Goal: Task Accomplishment & Management: Use online tool/utility

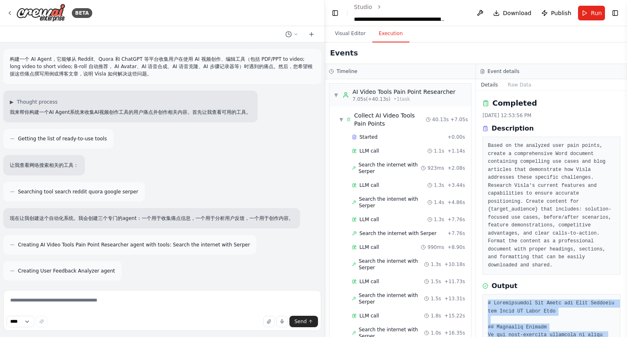
scroll to position [763, 0]
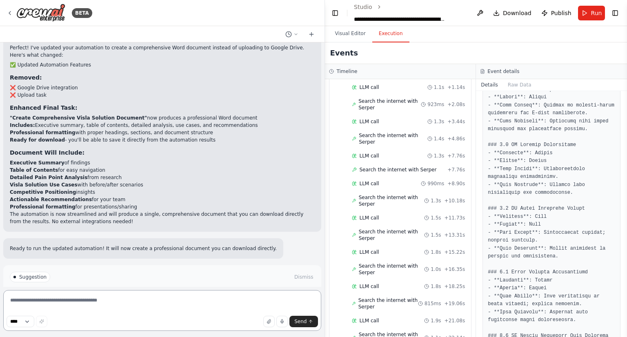
click at [170, 299] on textarea at bounding box center [162, 310] width 318 height 41
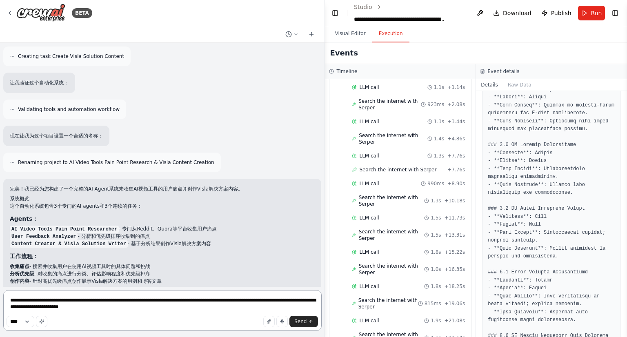
scroll to position [0, 0]
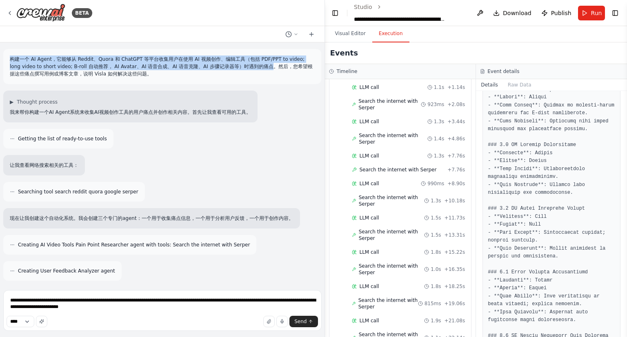
drag, startPoint x: 10, startPoint y: 58, endPoint x: 250, endPoint y: 66, distance: 240.2
click at [250, 66] on p "构建一个 AI Agent，它能够从 Reddit、Quora 和 ChatGPT 等平台收集用户在使用 AI 视频创作、编辑工具（包括 PDF/PPT to…" at bounding box center [162, 67] width 305 height 22
copy p "构建一个 AI Agent，它能够从 Reddit、Quora 和 ChatGPT 等平台收集用户在使用 AI 视频创作、编辑工具（包括 PDF/PPT to…"
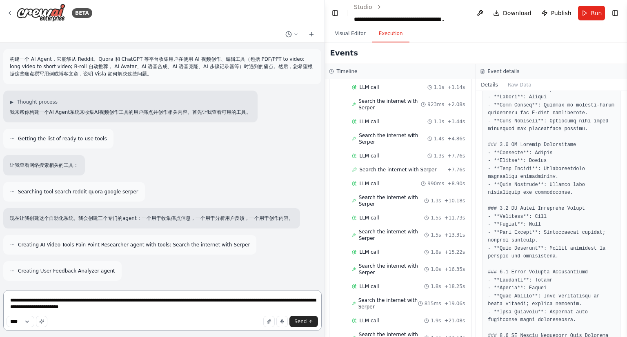
click at [71, 310] on textarea "**********" at bounding box center [162, 310] width 318 height 41
drag, startPoint x: 90, startPoint y: 308, endPoint x: 283, endPoint y: 301, distance: 193.6
click at [283, 301] on textarea "**********" at bounding box center [162, 310] width 318 height 41
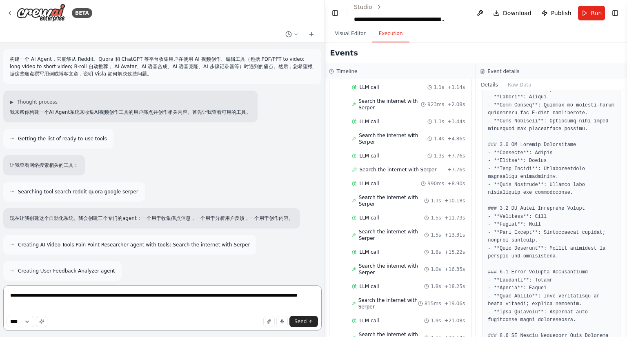
paste textarea "**********"
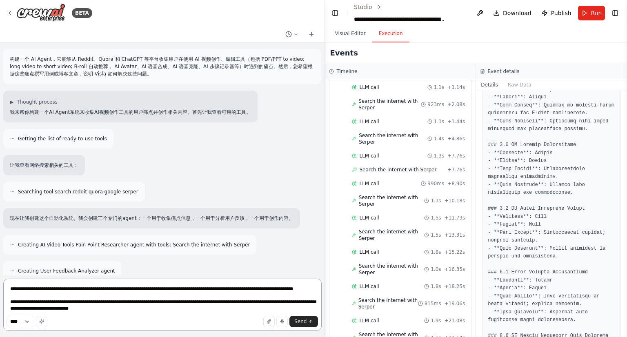
type textarea "**********"
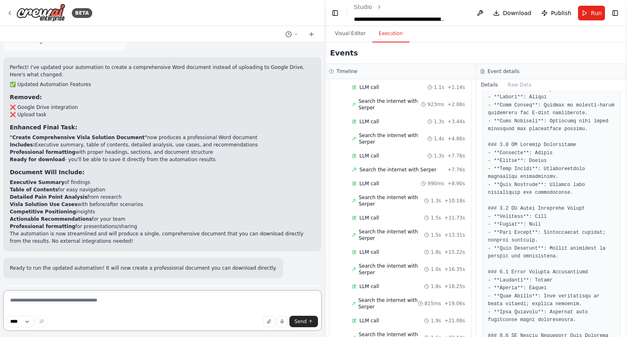
scroll to position [2842, 0]
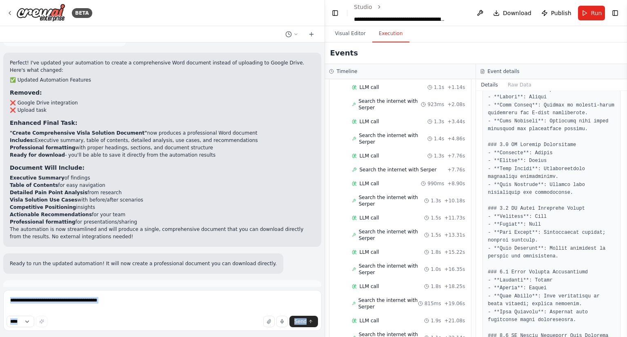
drag, startPoint x: 289, startPoint y: 271, endPoint x: 0, endPoint y: 251, distance: 289.8
click at [0, 251] on div "BETA 构建一个 AI Agent，它能够从 Reddit、Quora 和 ChatGPT 等平台收集用户在使用 AI 视频创作、编辑工具（包括 PDF/P…" at bounding box center [162, 168] width 325 height 337
click at [130, 304] on p "构建一个 AI Agent，它能够从 Reddit、Quora 和 ChatGPT 等平台收集用户在使用 AI 视频创作、编辑工具（包括 PDF/PPT to…" at bounding box center [162, 311] width 305 height 15
drag, startPoint x: 288, startPoint y: 272, endPoint x: 7, endPoint y: 249, distance: 281.4
click at [7, 280] on div "Hello, let's change our job, the final output what I need is please list all pa…" at bounding box center [162, 302] width 318 height 45
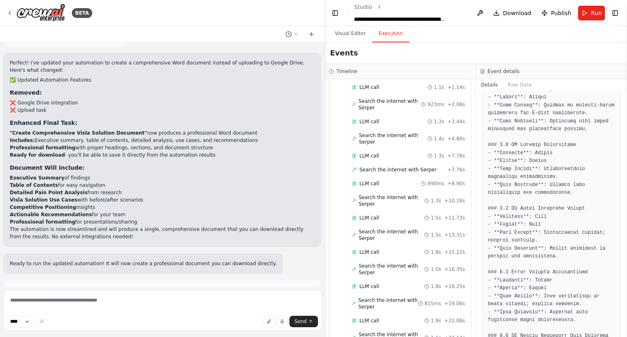
copy div "Hello, let's change our job, the final output what I need is please list all pa…"
click at [160, 308] on textarea at bounding box center [162, 310] width 318 height 41
paste textarea "**********"
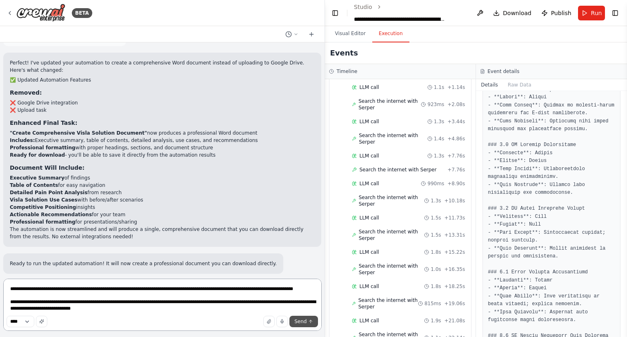
type textarea "**********"
click at [307, 324] on button "Send" at bounding box center [303, 321] width 29 height 11
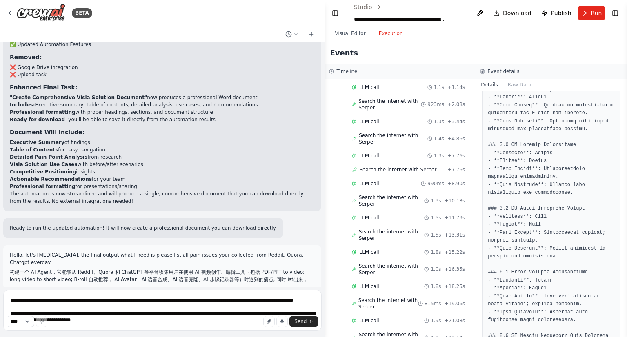
scroll to position [2886, 0]
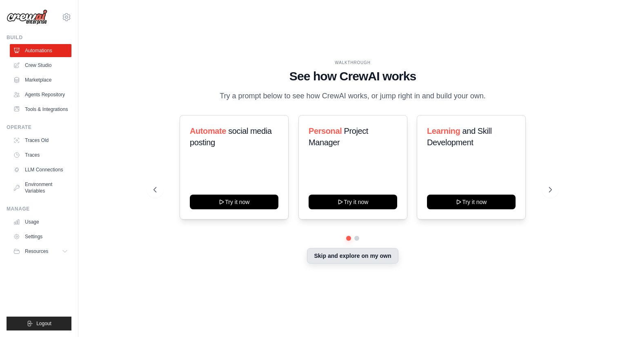
drag, startPoint x: 351, startPoint y: 257, endPoint x: 341, endPoint y: 257, distance: 9.8
click at [350, 257] on button "Skip and explore on my own" at bounding box center [352, 256] width 91 height 16
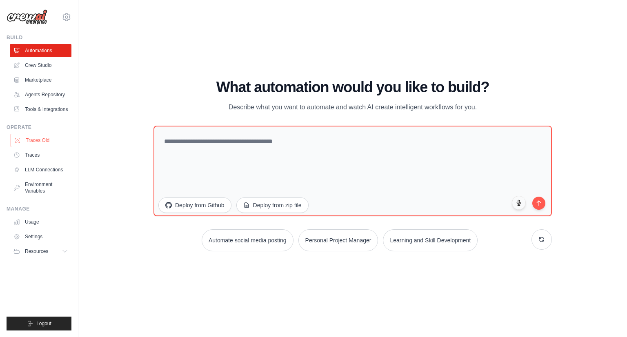
click at [44, 140] on link "Traces Old" at bounding box center [42, 140] width 62 height 13
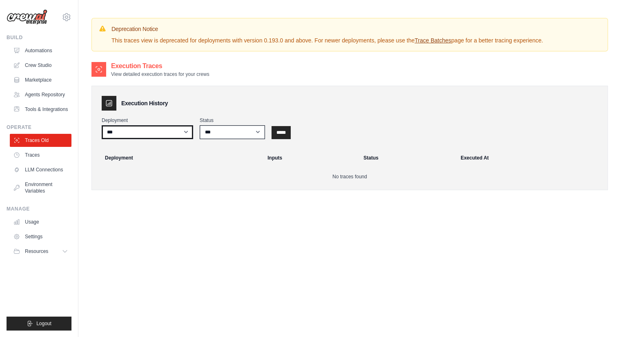
click at [155, 132] on select "***" at bounding box center [147, 132] width 91 height 14
click at [230, 129] on select "*** ********* ******* *****" at bounding box center [232, 132] width 65 height 14
click at [276, 131] on input "*****" at bounding box center [281, 132] width 19 height 13
click at [47, 108] on link "Tools & Integrations" at bounding box center [42, 109] width 62 height 13
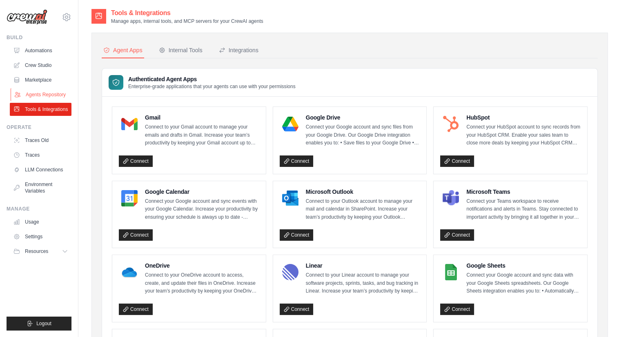
click at [46, 96] on link "Agents Repository" at bounding box center [42, 94] width 62 height 13
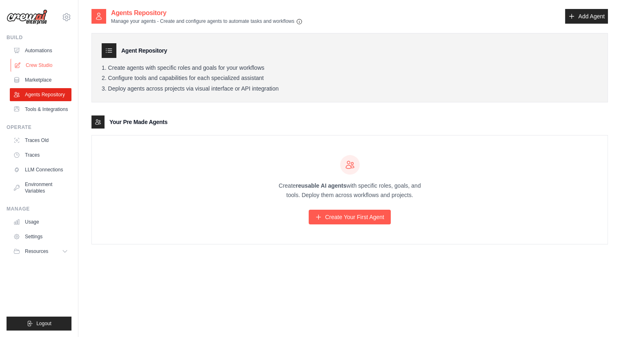
click at [50, 69] on link "Crew Studio" at bounding box center [42, 65] width 62 height 13
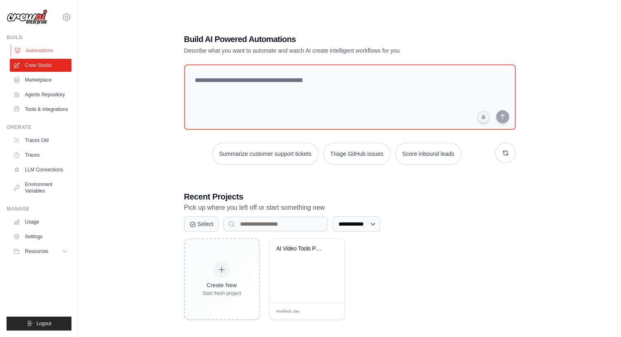
click at [39, 52] on link "Automations" at bounding box center [42, 50] width 62 height 13
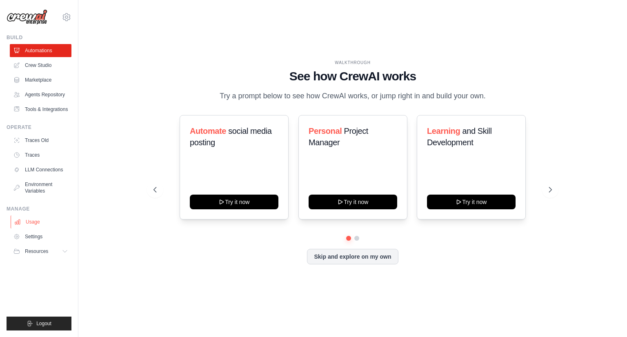
click at [29, 221] on link "Usage" at bounding box center [42, 222] width 62 height 13
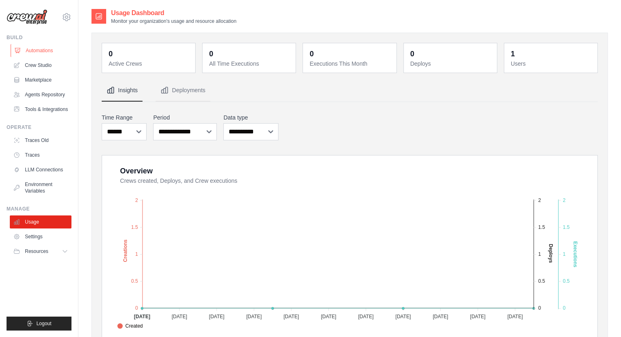
click at [33, 50] on link "Automations" at bounding box center [42, 50] width 62 height 13
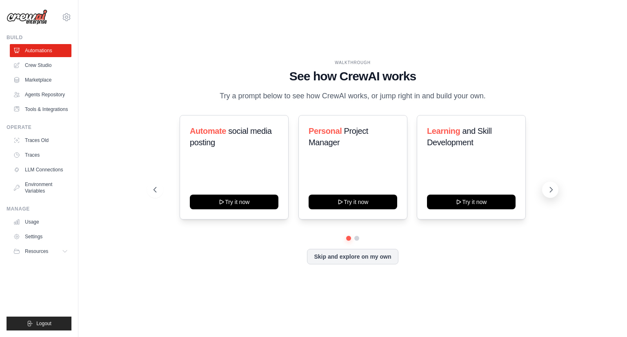
click at [547, 190] on icon at bounding box center [551, 190] width 8 height 8
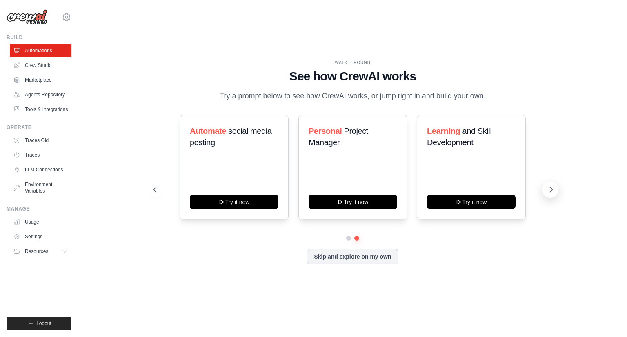
click at [547, 190] on icon at bounding box center [551, 190] width 8 height 8
click at [376, 260] on button "Skip and explore on my own" at bounding box center [352, 256] width 91 height 16
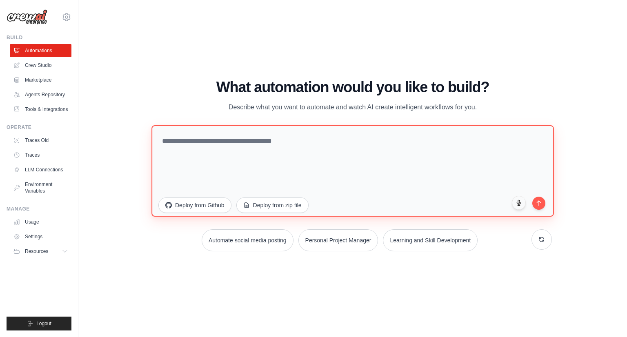
click at [261, 147] on textarea at bounding box center [352, 170] width 403 height 91
paste textarea "**********"
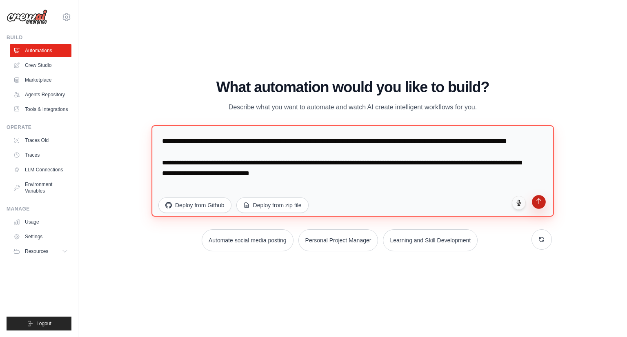
type textarea "**********"
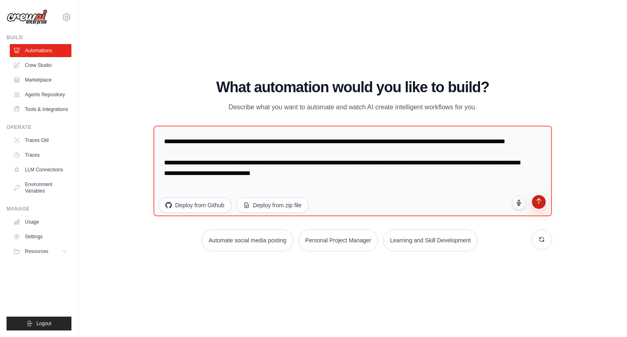
click at [539, 205] on button "submit" at bounding box center [539, 202] width 14 height 14
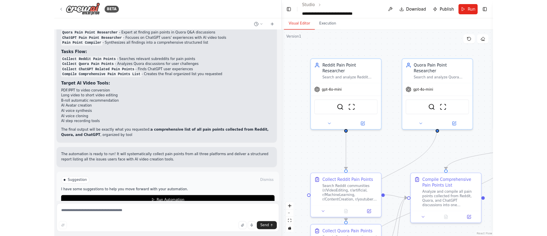
scroll to position [709, 0]
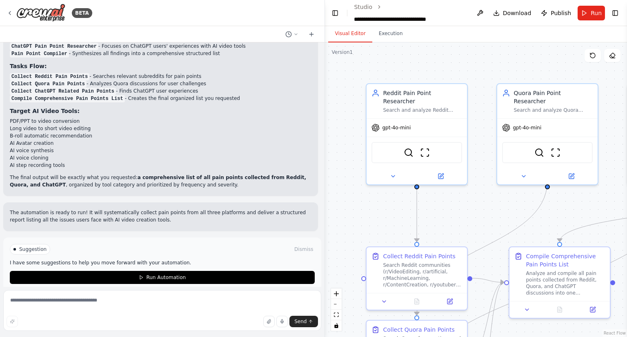
click at [90, 316] on div "Send" at bounding box center [163, 321] width 312 height 11
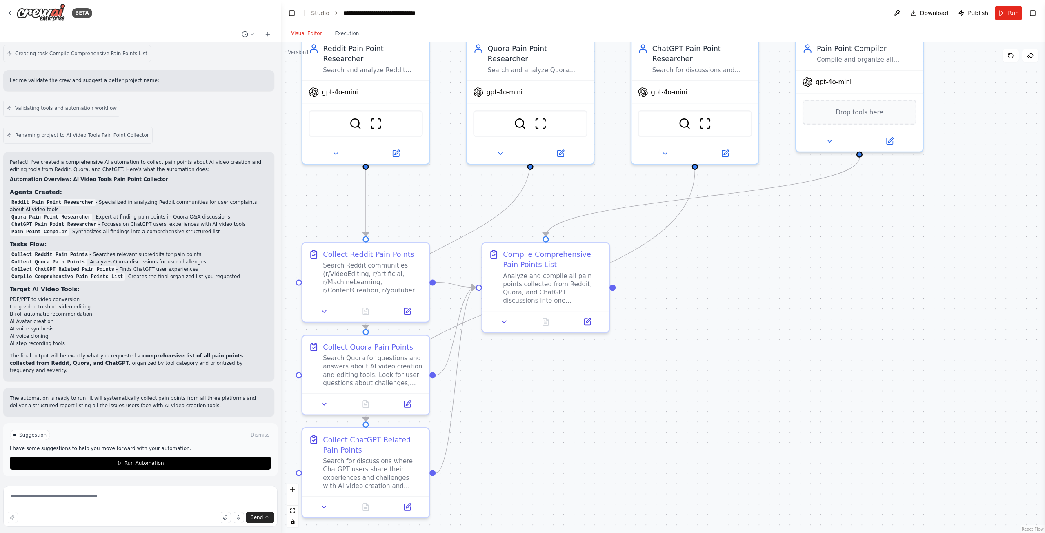
scroll to position [516, 0]
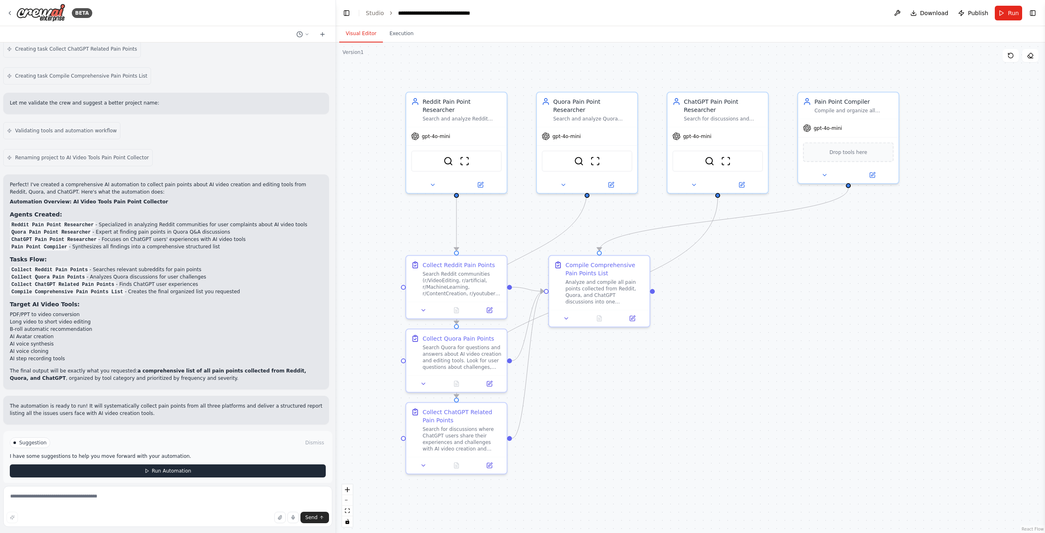
click at [132, 337] on button "Run Automation" at bounding box center [168, 470] width 316 height 13
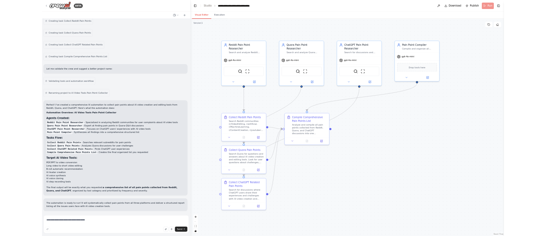
scroll to position [456, 0]
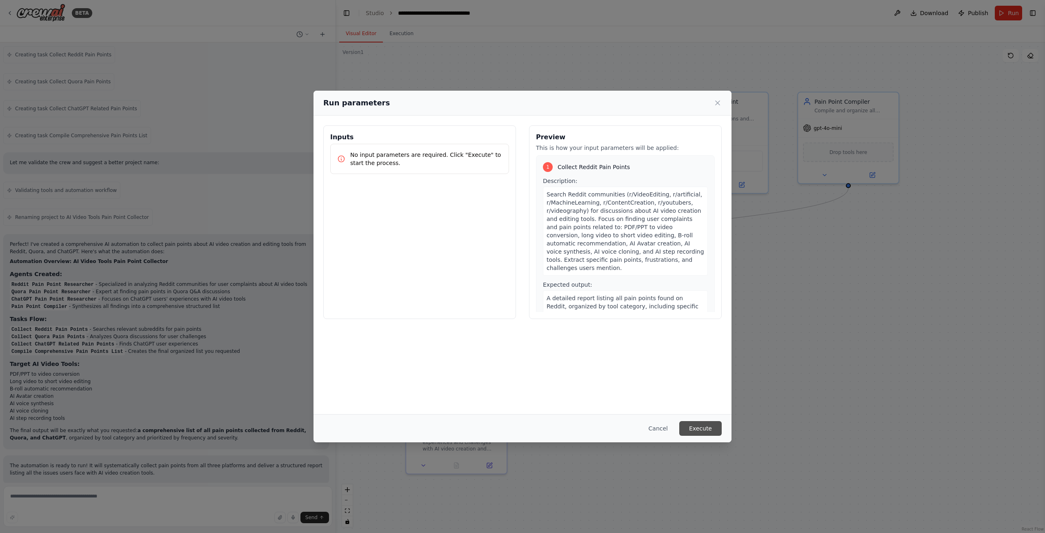
click at [627, 337] on button "Execute" at bounding box center [700, 428] width 42 height 15
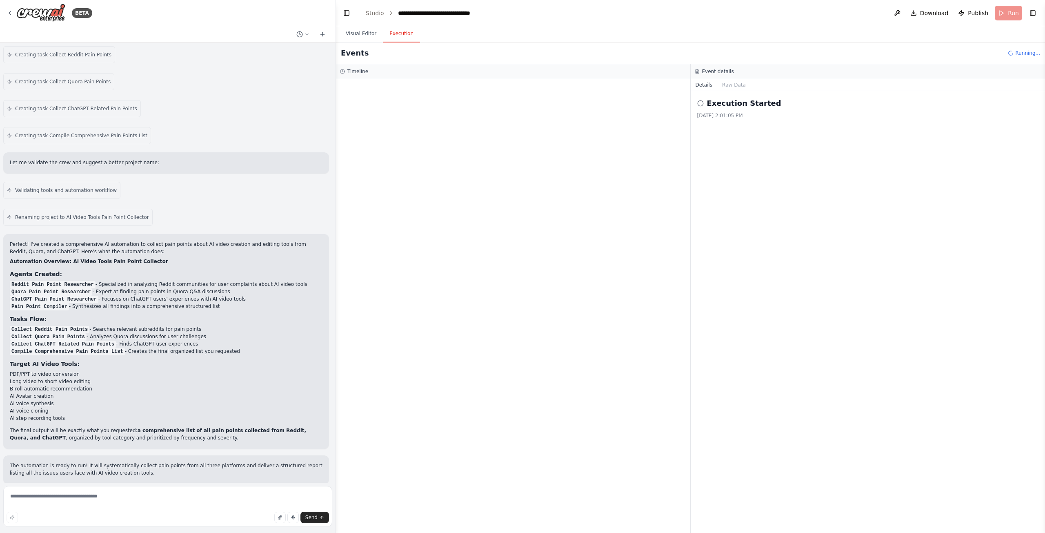
drag, startPoint x: 730, startPoint y: 105, endPoint x: 710, endPoint y: 118, distance: 24.4
click at [627, 105] on h2 "Execution Started" at bounding box center [744, 103] width 74 height 11
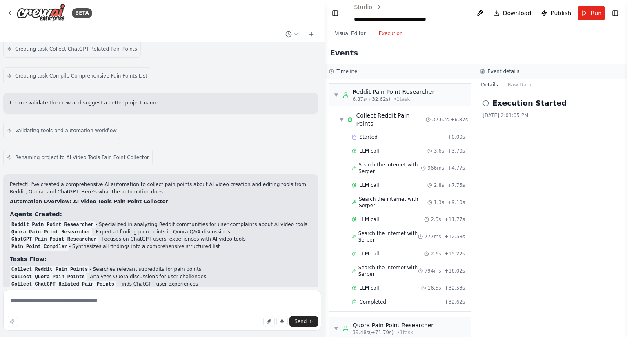
scroll to position [709, 0]
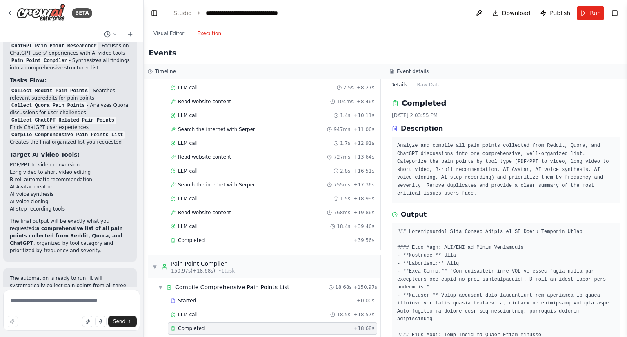
scroll to position [888, 0]
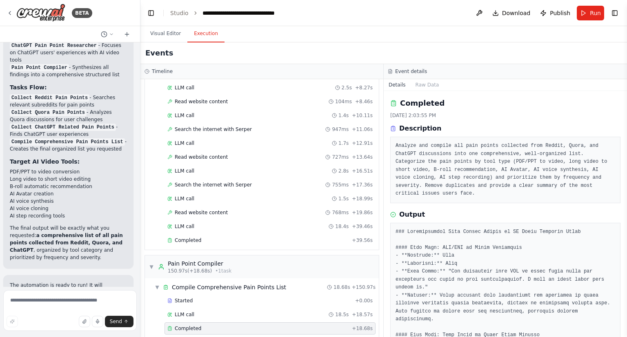
drag, startPoint x: 323, startPoint y: 104, endPoint x: 140, endPoint y: 111, distance: 183.1
click at [140, 111] on div "BETA Hello, let's change our job, the final output what I need is please list a…" at bounding box center [313, 168] width 627 height 337
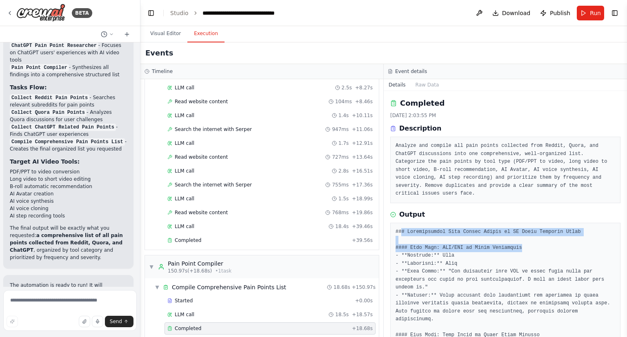
drag, startPoint x: 529, startPoint y: 240, endPoint x: 400, endPoint y: 222, distance: 130.7
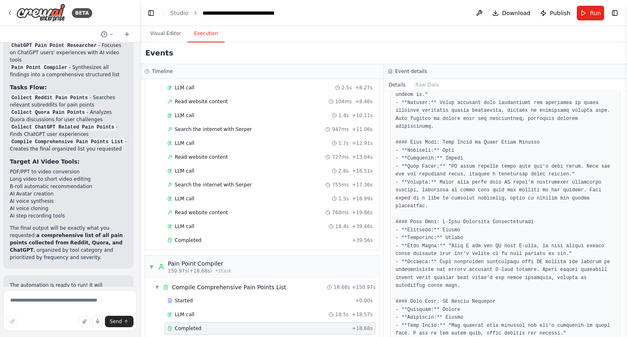
scroll to position [0, 0]
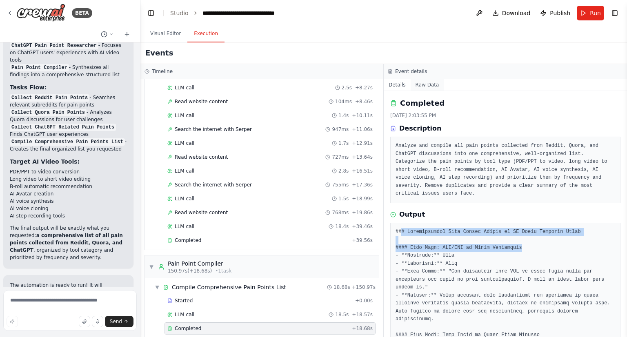
click at [427, 84] on button "Raw Data" at bounding box center [427, 84] width 33 height 11
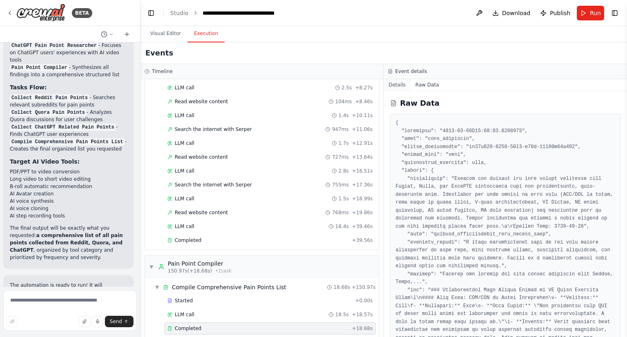
click at [394, 85] on button "Details" at bounding box center [397, 84] width 27 height 11
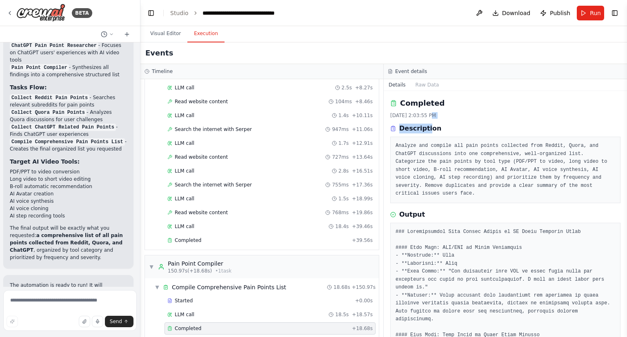
click at [425, 118] on div "Completed 9/26/2025, 2:03:55 PM Description Analyze and compile all pain points…" at bounding box center [505, 151] width 230 height 106
click at [433, 164] on pre "Analyze and compile all pain points collected from Reddit, Quora, and ChatGPT d…" at bounding box center [506, 170] width 220 height 56
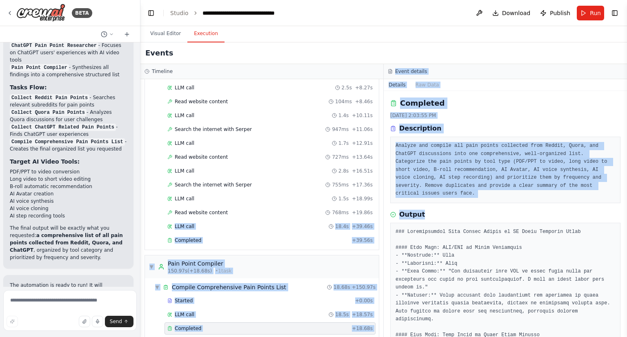
drag, startPoint x: 422, startPoint y: 208, endPoint x: 382, endPoint y: 207, distance: 39.6
click at [381, 205] on div "Timeline ▼ Reddit Pain Point Researcher 6.87s (+32.62s) • 1 task ▼ Collect Redd…" at bounding box center [383, 200] width 487 height 273
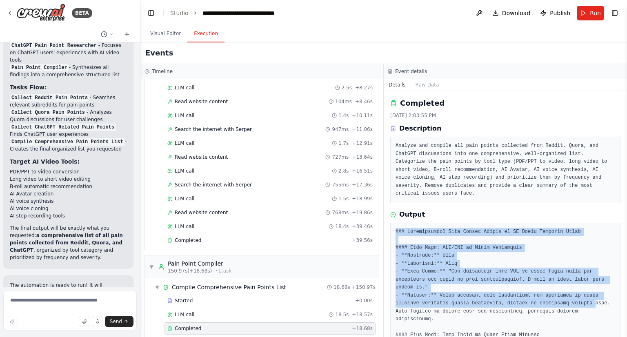
drag, startPoint x: 394, startPoint y: 221, endPoint x: 554, endPoint y: 291, distance: 174.6
click at [486, 13] on button at bounding box center [479, 13] width 13 height 15
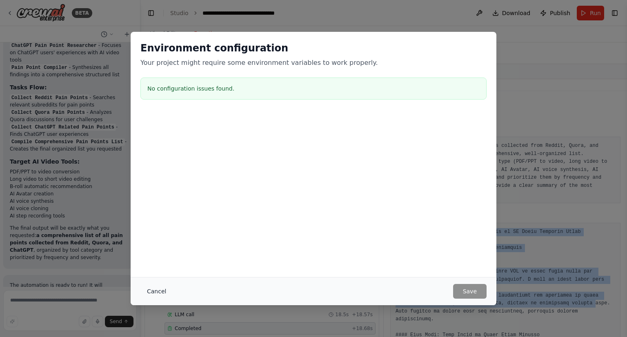
click at [150, 291] on button "Cancel" at bounding box center [156, 291] width 32 height 15
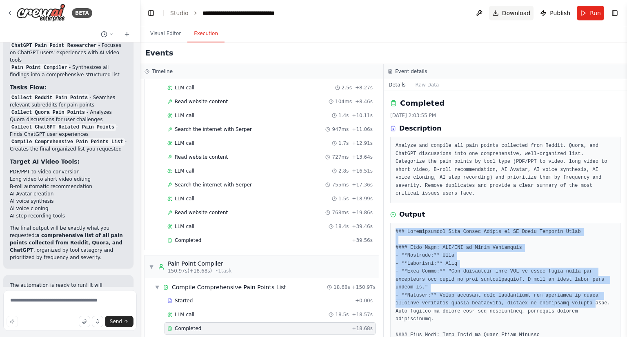
click at [519, 11] on span "Download" at bounding box center [516, 13] width 29 height 8
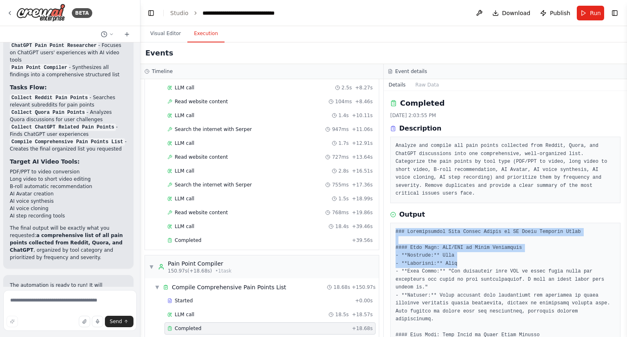
drag, startPoint x: 396, startPoint y: 224, endPoint x: 477, endPoint y: 263, distance: 89.8
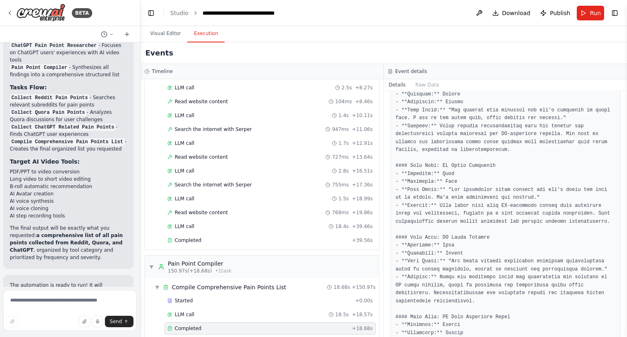
scroll to position [601, 0]
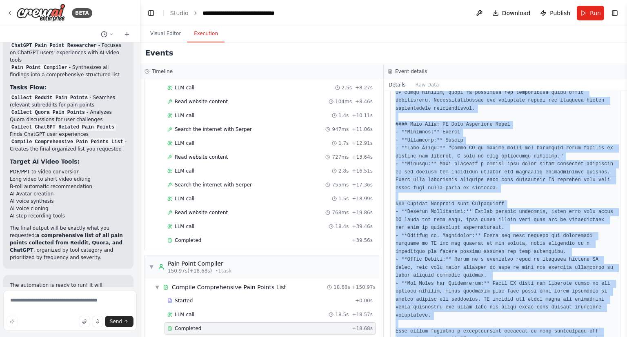
copy pre "### Comprehensive Pain Points Report on AI Video Creation Tools #### Tool Type:…"
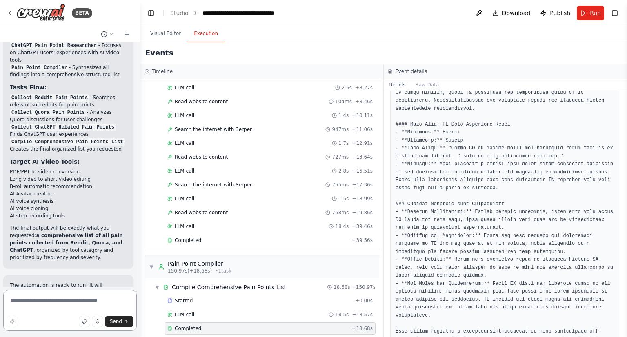
click at [33, 312] on textarea at bounding box center [70, 310] width 134 height 41
paste textarea "**********"
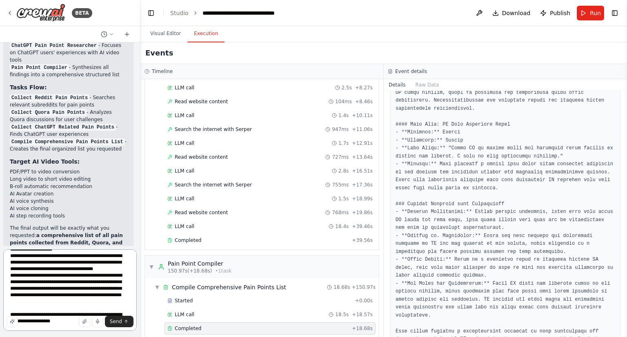
scroll to position [0, 0]
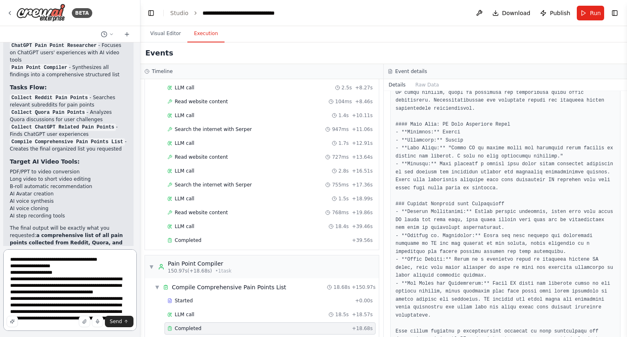
drag, startPoint x: 63, startPoint y: 301, endPoint x: 2, endPoint y: 239, distance: 87.2
click at [5, 237] on div "BETA Hello, let's change our job, the final output what I need is please list a…" at bounding box center [70, 168] width 140 height 337
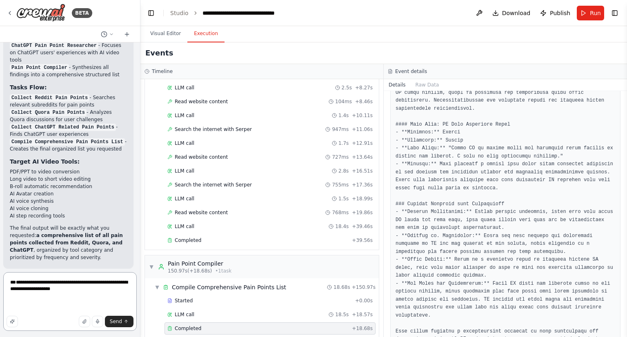
click at [9, 303] on textarea "**********" at bounding box center [70, 301] width 134 height 59
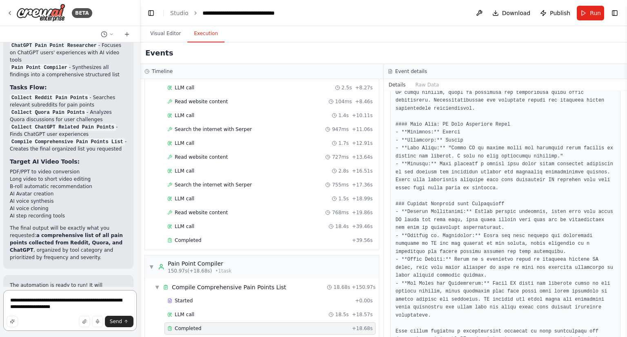
click at [79, 309] on textarea "**********" at bounding box center [70, 310] width 134 height 41
click at [89, 309] on textarea "**********" at bounding box center [70, 310] width 134 height 41
paste textarea "**********"
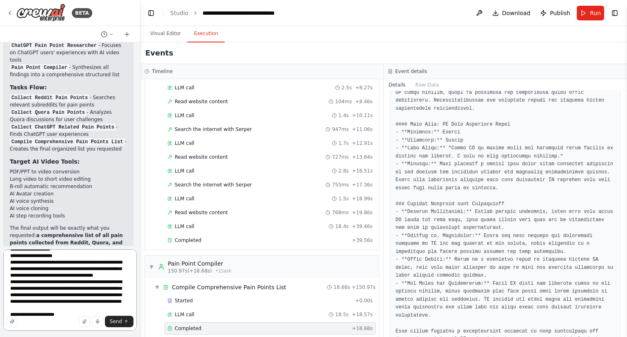
scroll to position [43, 0]
type textarea "**********"
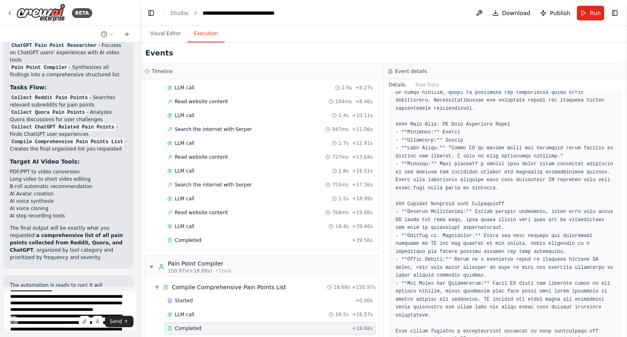
scroll to position [0, 0]
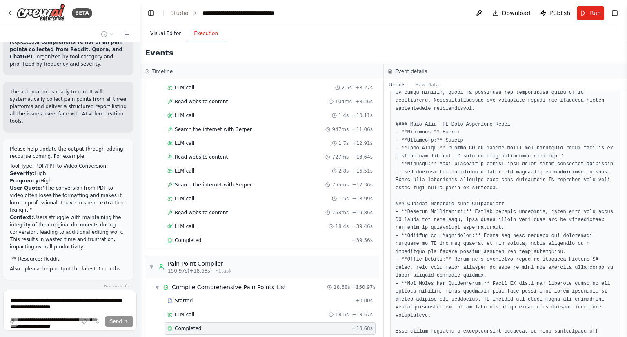
click at [167, 38] on button "Visual Editor" at bounding box center [166, 33] width 44 height 17
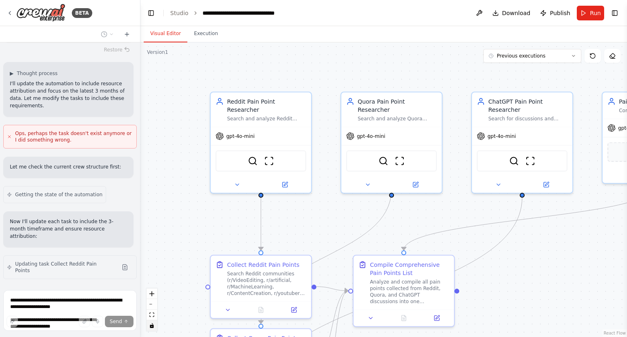
scroll to position [1353, 0]
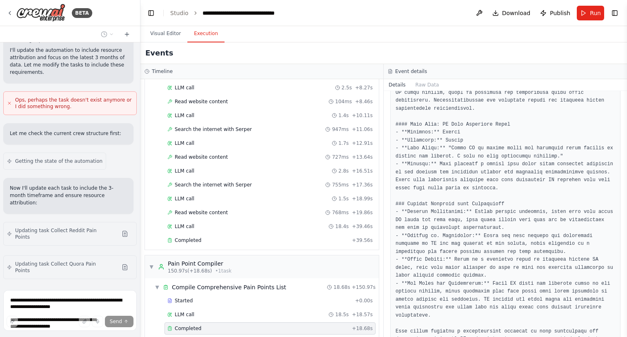
click at [202, 36] on button "Execution" at bounding box center [205, 33] width 37 height 17
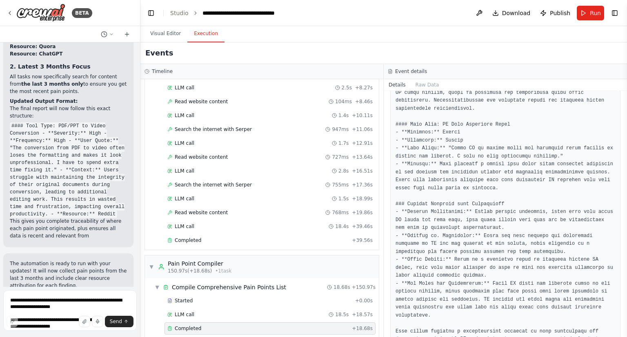
scroll to position [1777, 0]
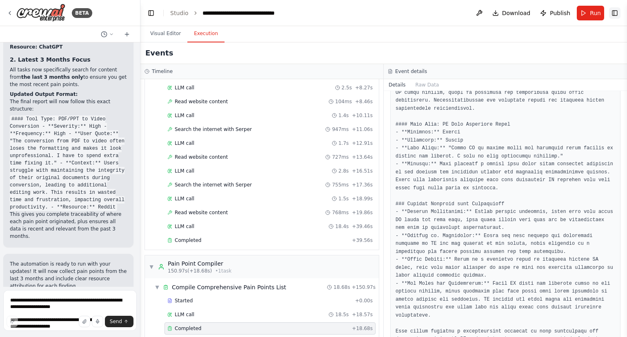
click at [616, 13] on button "Toggle Right Sidebar" at bounding box center [614, 12] width 11 height 11
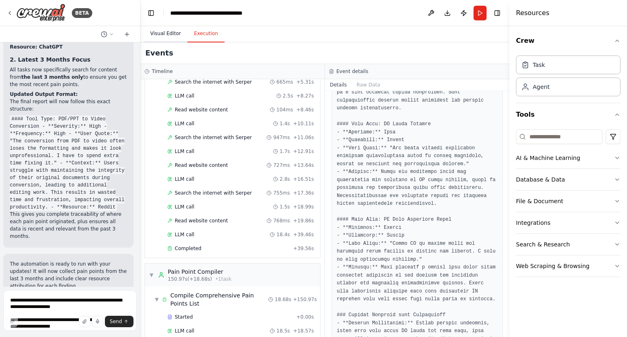
click at [174, 37] on button "Visual Editor" at bounding box center [166, 33] width 44 height 17
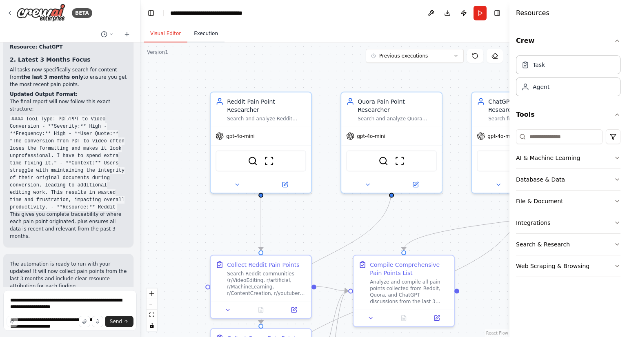
click at [200, 38] on button "Execution" at bounding box center [205, 33] width 37 height 17
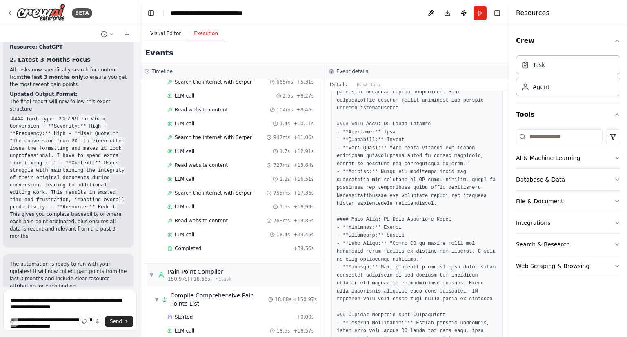
click at [171, 37] on button "Visual Editor" at bounding box center [166, 33] width 44 height 17
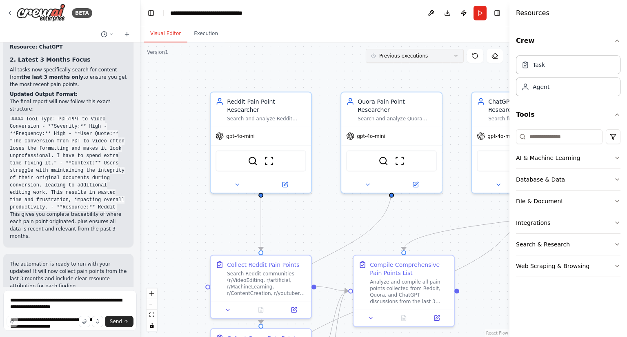
click at [457, 61] on button "Previous executions" at bounding box center [415, 56] width 98 height 14
click at [310, 38] on div "Visual Editor Execution" at bounding box center [324, 34] width 369 height 16
click at [495, 54] on icon at bounding box center [494, 55] width 5 height 5
click at [498, 10] on button "Toggle Right Sidebar" at bounding box center [497, 12] width 11 height 11
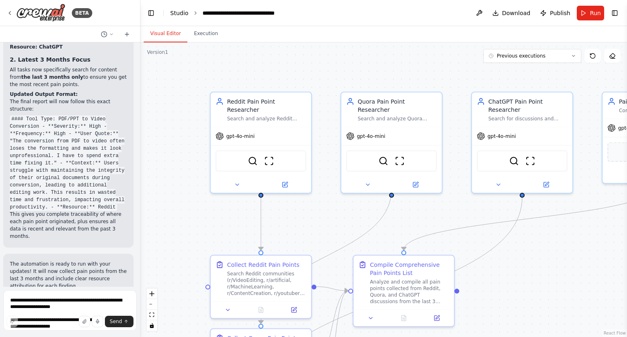
click at [181, 13] on link "Studio" at bounding box center [179, 13] width 18 height 7
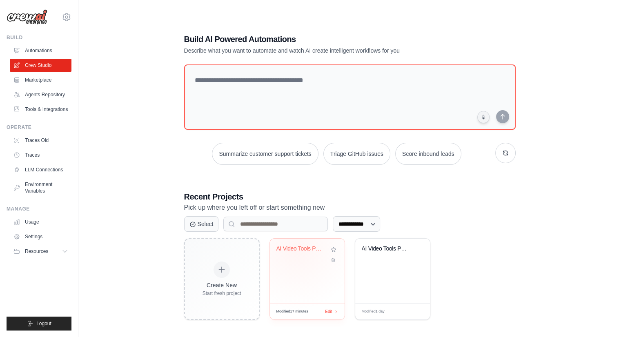
click at [296, 249] on div "AI Video Tools Pain Point Collector" at bounding box center [300, 248] width 49 height 7
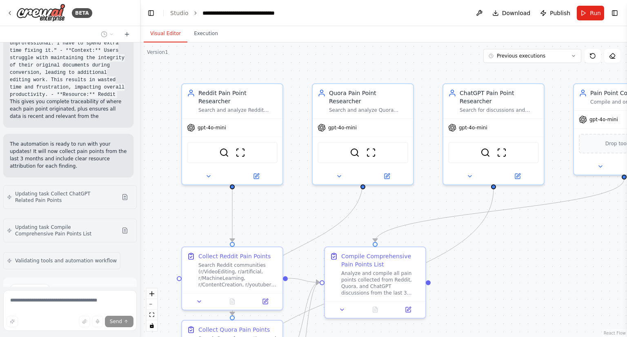
scroll to position [1896, 0]
click at [90, 318] on button "Run Automation" at bounding box center [70, 324] width 120 height 13
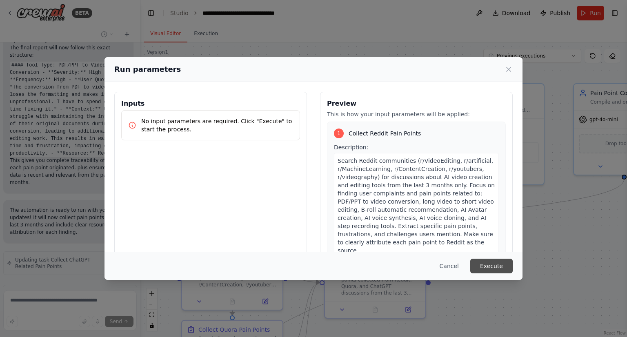
click at [499, 266] on button "Execute" at bounding box center [491, 266] width 42 height 15
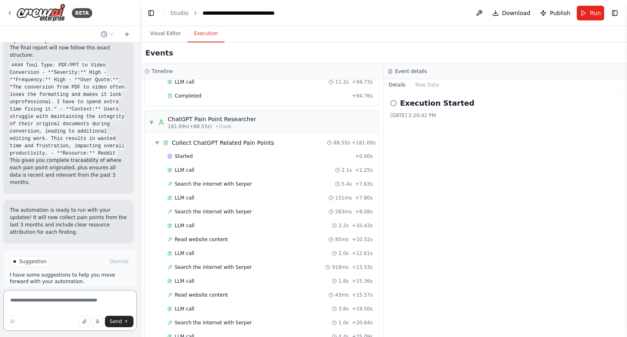
scroll to position [1777, 0]
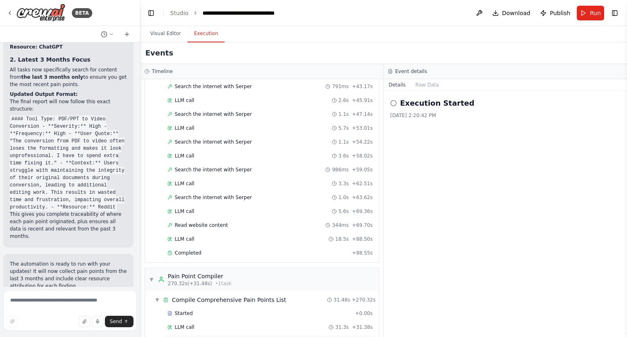
click at [230, 337] on div "Completed" at bounding box center [257, 341] width 181 height 7
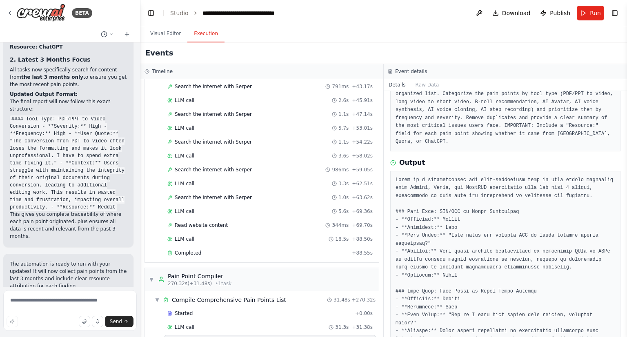
scroll to position [0, 0]
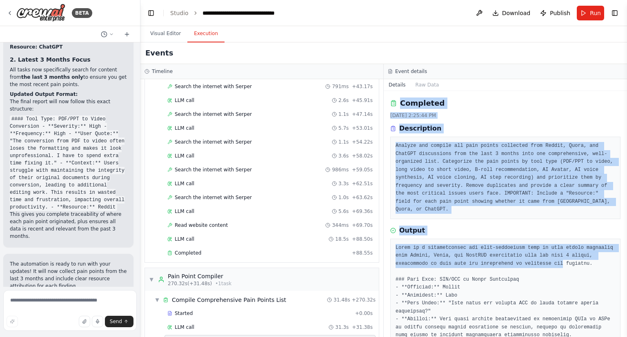
drag, startPoint x: 390, startPoint y: 102, endPoint x: 508, endPoint y: 255, distance: 193.0
click at [508, 255] on div "Completed [DATE] 2:25:44 PM Description Analyze and compile all pain points col…" at bounding box center [505, 214] width 243 height 246
click at [424, 82] on button "Raw Data" at bounding box center [427, 84] width 33 height 11
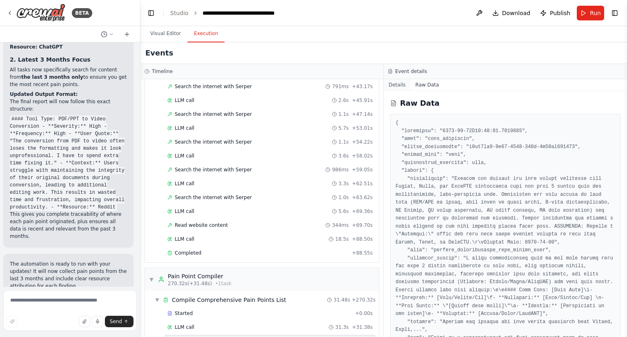
click at [401, 87] on button "Details" at bounding box center [397, 84] width 27 height 11
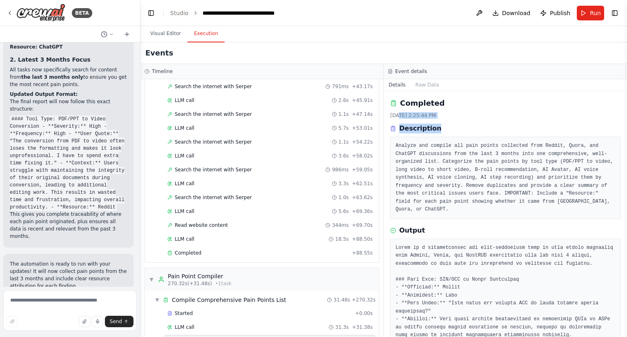
drag, startPoint x: 398, startPoint y: 116, endPoint x: 444, endPoint y: 120, distance: 46.3
click at [444, 120] on div "Completed [DATE] 2:25:44 PM Description Analyze and compile all pain points col…" at bounding box center [505, 159] width 230 height 122
click at [410, 121] on div "Completed [DATE] 2:25:44 PM Description Analyze and compile all pain points col…" at bounding box center [505, 159] width 230 height 122
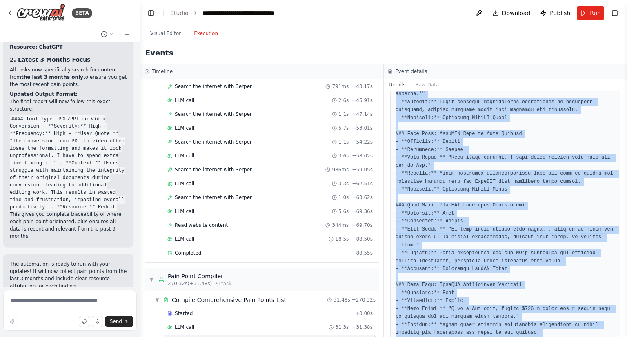
scroll to position [1294, 0]
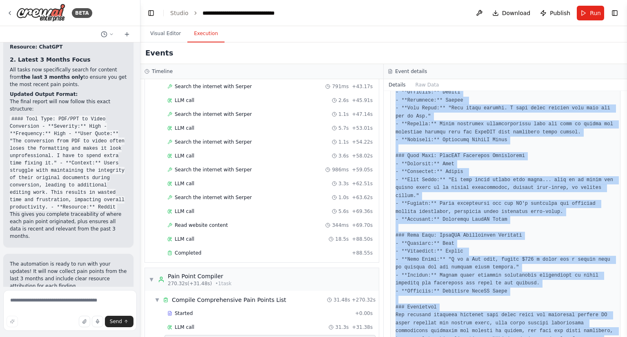
drag, startPoint x: 392, startPoint y: 114, endPoint x: 539, endPoint y: 322, distance: 254.4
click at [539, 322] on div "Completed [DATE] 2:25:44 PM Description Analyze and compile all pain points col…" at bounding box center [505, 214] width 243 height 246
copy div "[DATE] 2:25:44 PM Description Analyze and compile all pain points collected fro…"
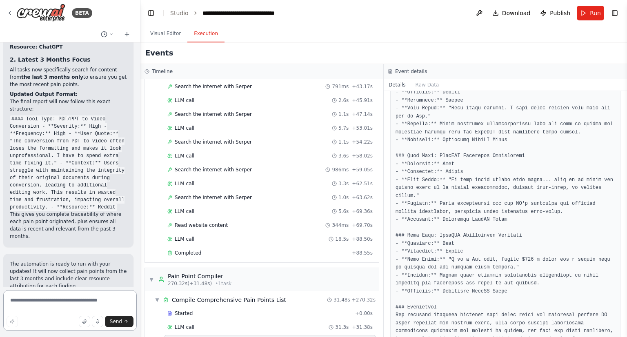
click at [51, 306] on textarea at bounding box center [70, 310] width 134 height 41
type textarea "**********"
